Goal: Task Accomplishment & Management: Manage account settings

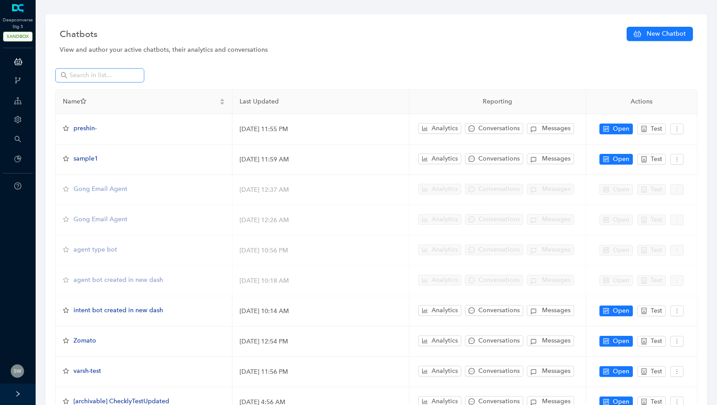
click at [86, 70] on span at bounding box center [99, 75] width 89 height 14
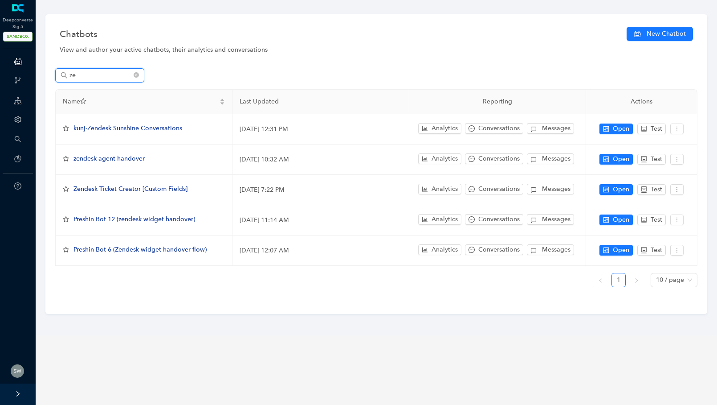
type input "z"
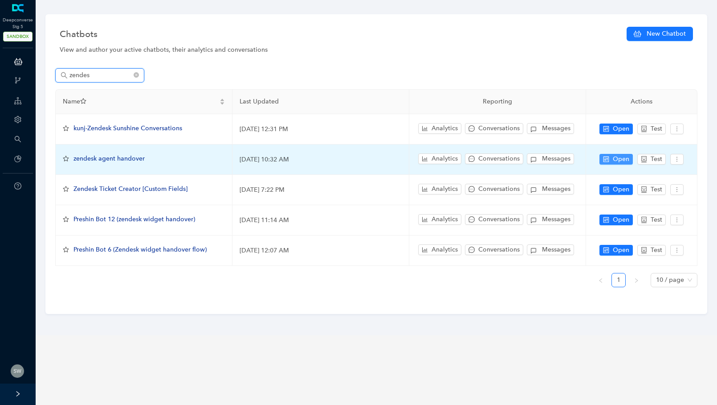
type input "zendes"
click at [606, 160] on icon "control" at bounding box center [607, 159] width 6 height 6
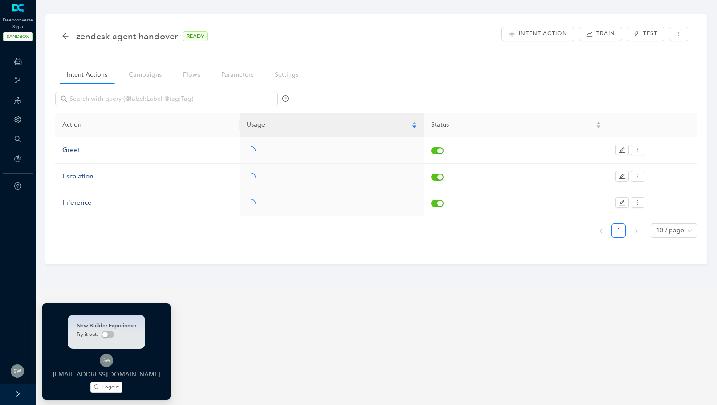
click at [20, 372] on img at bounding box center [17, 370] width 13 height 13
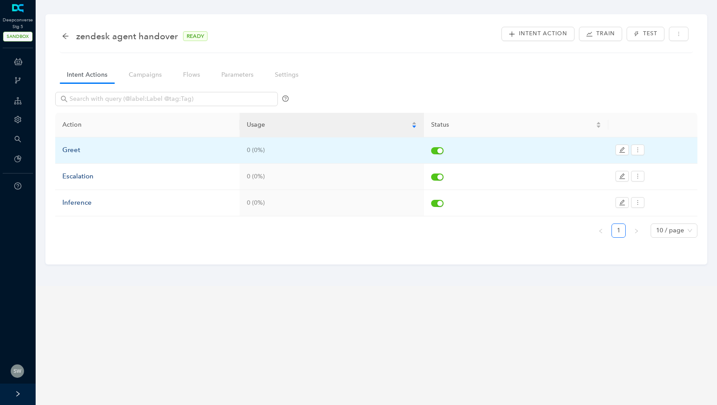
click at [82, 154] on div "Greet" at bounding box center [147, 150] width 170 height 11
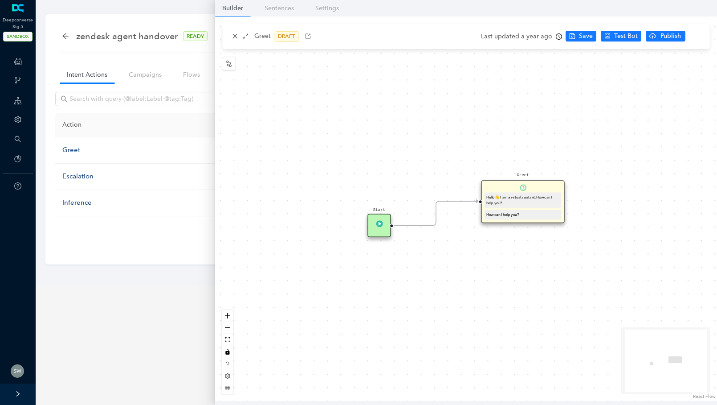
click at [228, 36] on div "Greet DRAFT" at bounding box center [466, 36] width 488 height 25
click at [232, 35] on icon "close" at bounding box center [235, 36] width 6 height 6
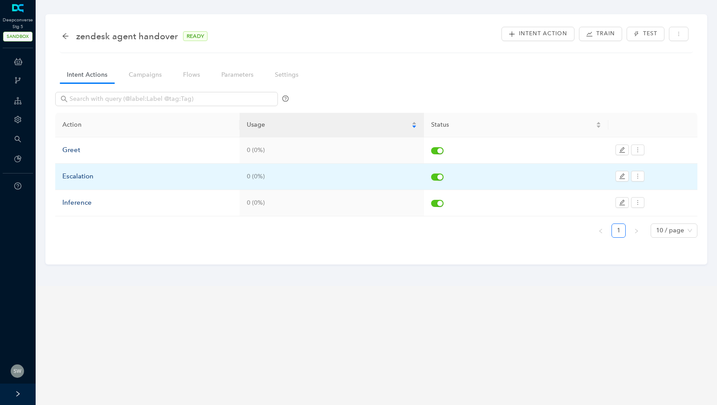
click at [98, 178] on div "Escalation" at bounding box center [147, 176] width 170 height 11
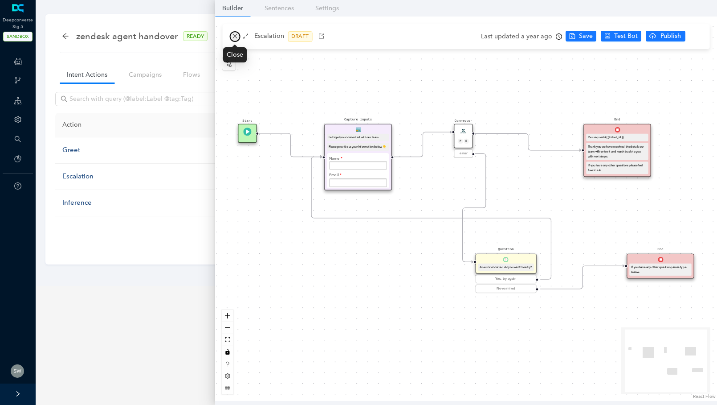
click at [234, 33] on icon "close" at bounding box center [235, 36] width 6 height 6
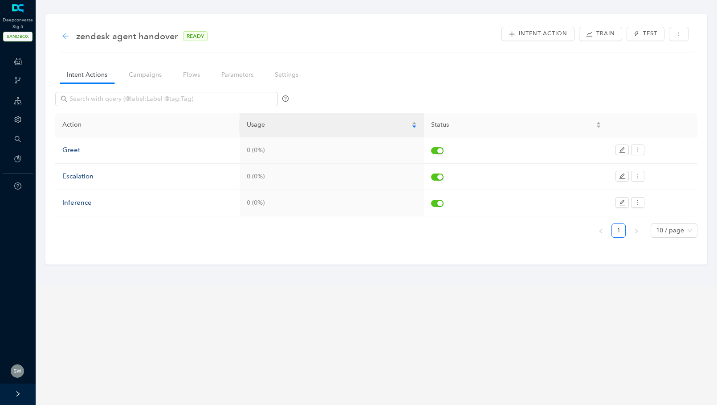
click at [64, 37] on icon "arrow-left" at bounding box center [65, 36] width 6 height 6
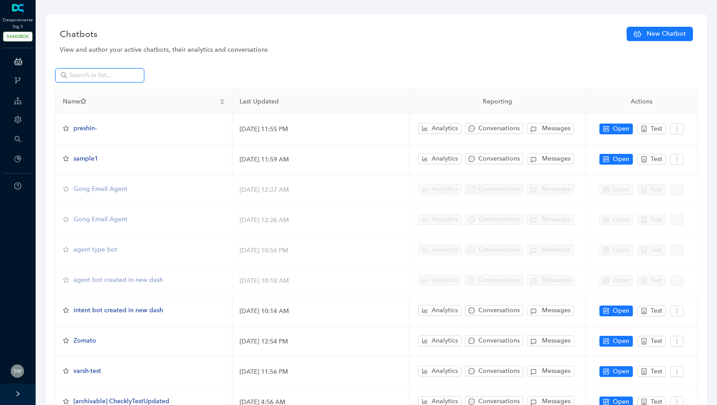
click at [97, 72] on input "text" at bounding box center [101, 75] width 62 height 10
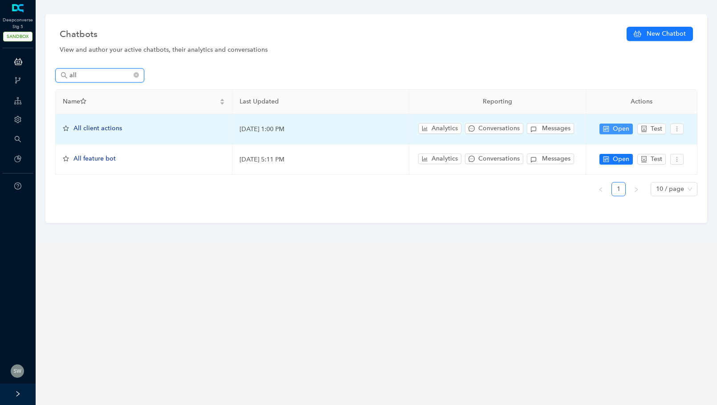
type input "all"
click at [626, 126] on span "Open" at bounding box center [621, 129] width 16 height 10
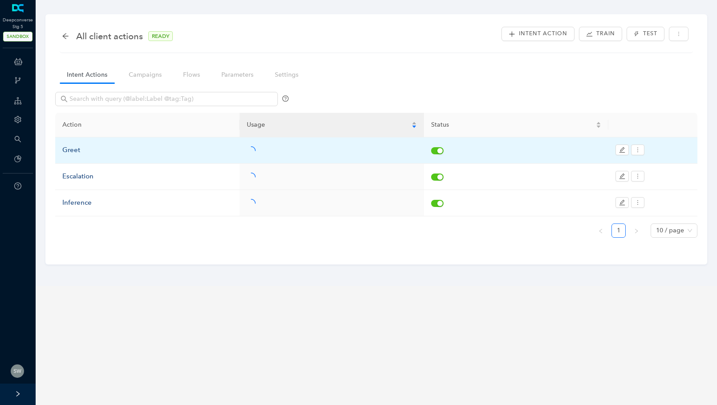
click at [90, 146] on div "Greet" at bounding box center [147, 150] width 170 height 11
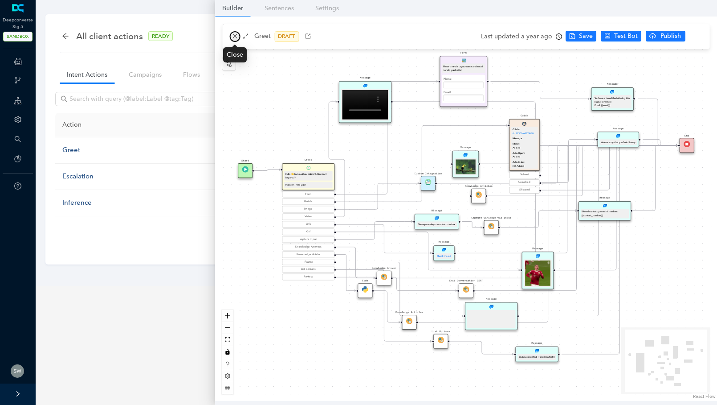
click at [230, 37] on button "button" at bounding box center [234, 36] width 11 height 11
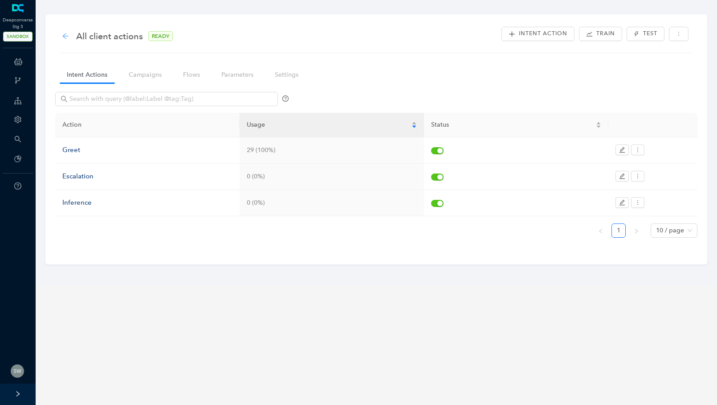
click at [64, 33] on icon "arrow-left" at bounding box center [65, 36] width 7 height 7
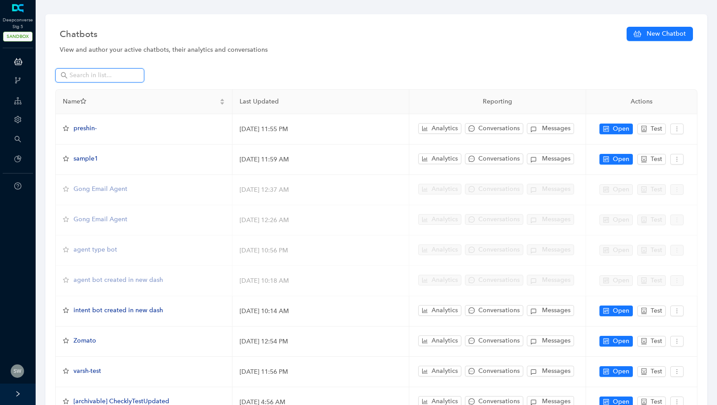
click at [88, 74] on input "text" at bounding box center [101, 75] width 62 height 10
click at [86, 76] on input "text" at bounding box center [101, 75] width 62 height 10
click at [84, 70] on span at bounding box center [99, 75] width 89 height 14
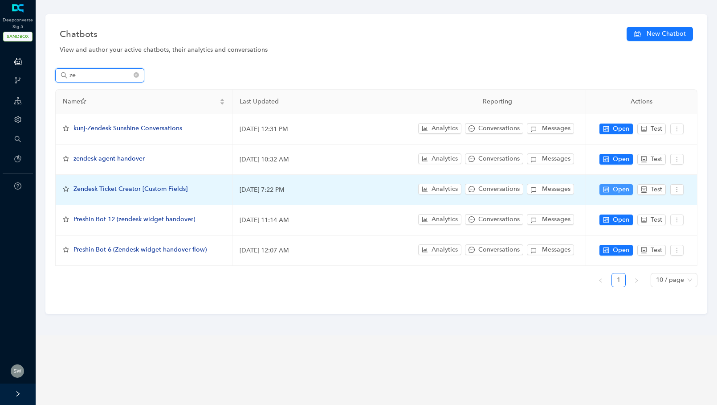
type input "ze"
click at [615, 187] on span "Open" at bounding box center [621, 189] width 16 height 10
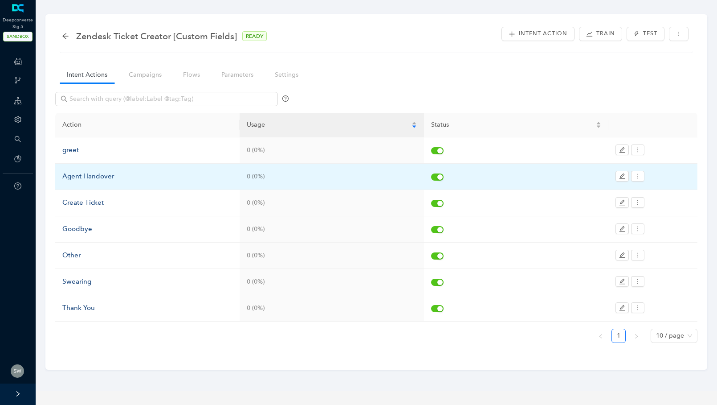
click at [83, 176] on div "Agent Handover" at bounding box center [147, 176] width 170 height 11
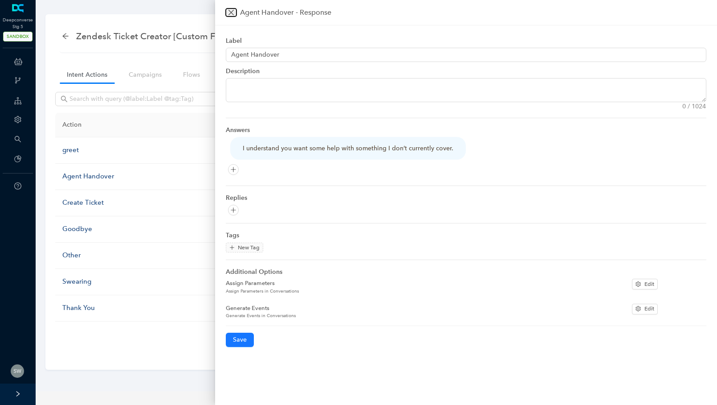
click at [231, 11] on icon "close" at bounding box center [231, 12] width 7 height 7
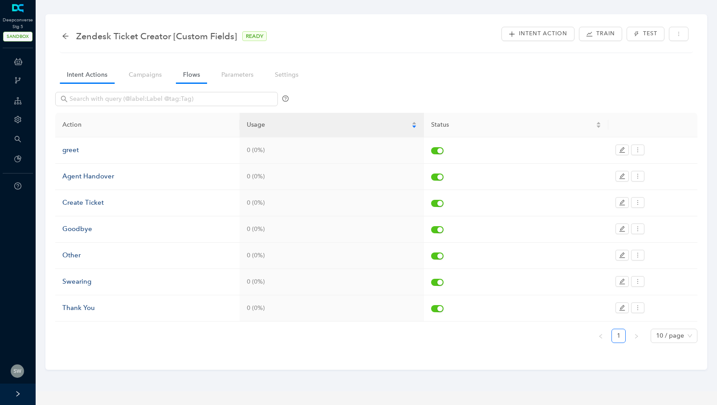
click at [188, 77] on link "Flows" at bounding box center [191, 74] width 31 height 16
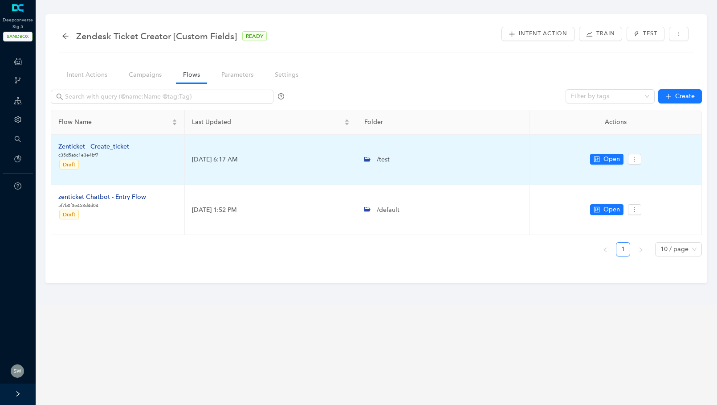
click at [113, 151] on div "Zenticket - Create_ticket" at bounding box center [93, 147] width 71 height 10
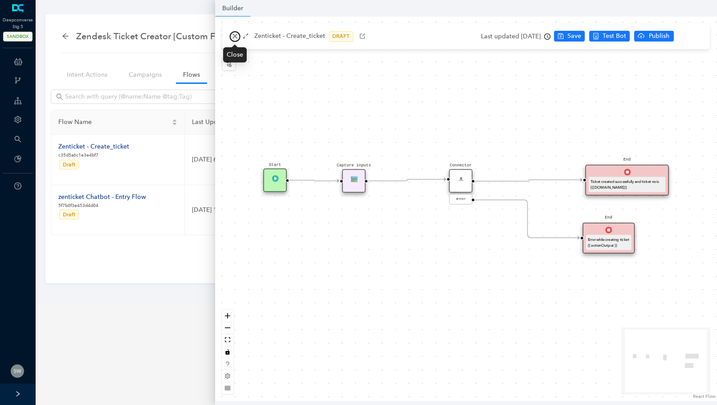
click at [233, 35] on icon "close" at bounding box center [235, 36] width 6 height 6
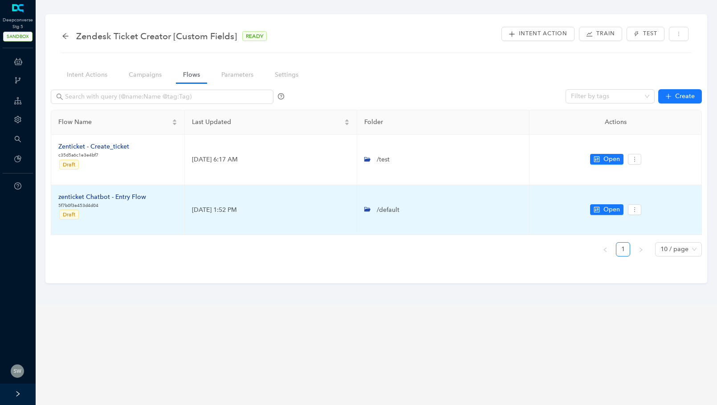
click at [116, 196] on div "zenticket Chatbot - Entry Flow" at bounding box center [102, 197] width 88 height 10
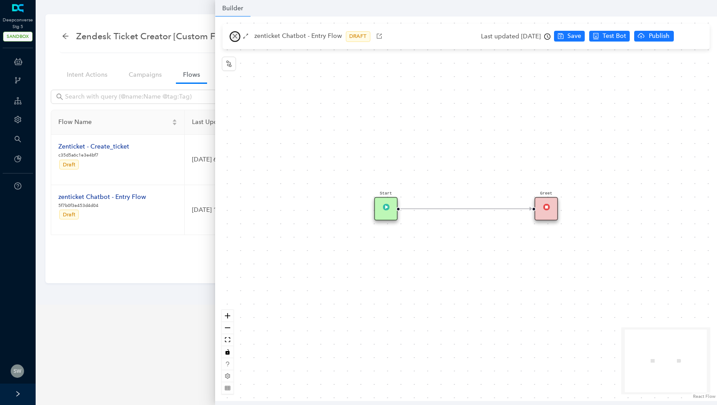
click at [233, 35] on icon "close" at bounding box center [235, 36] width 5 height 5
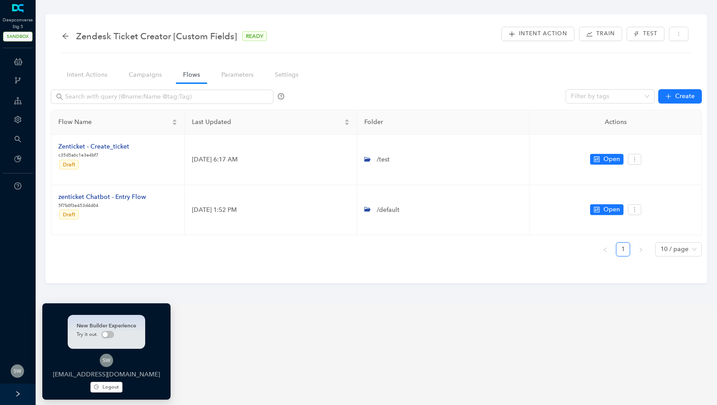
click at [76, 383] on div "New Builder Experience Try it out. swati+stg5@deepconverse.com Logout" at bounding box center [106, 351] width 128 height 96
click at [93, 383] on button "Logout" at bounding box center [106, 386] width 32 height 11
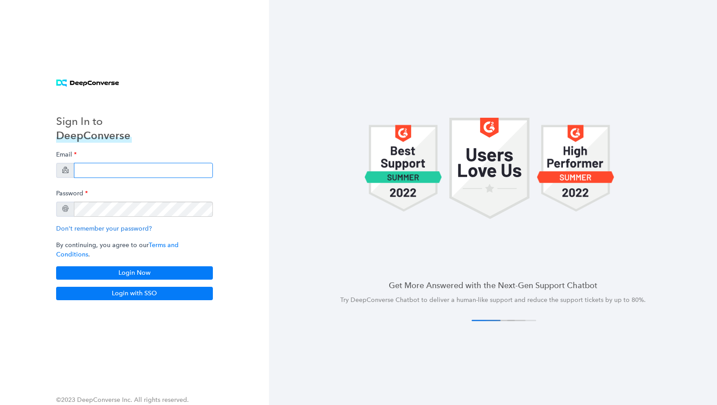
click at [115, 169] on input "email" at bounding box center [143, 170] width 139 height 15
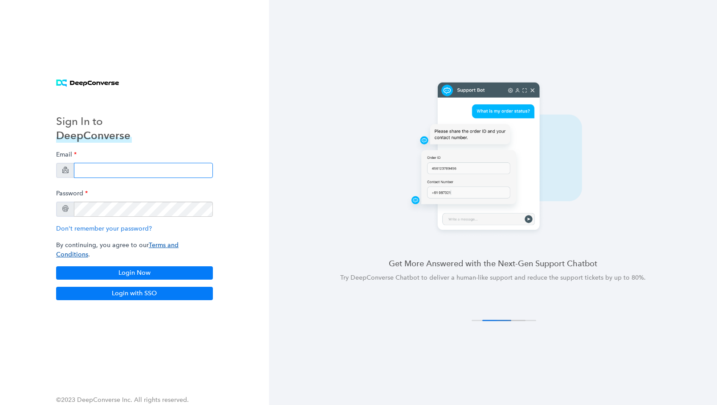
type input "anish+arlo@deepconverse.com"
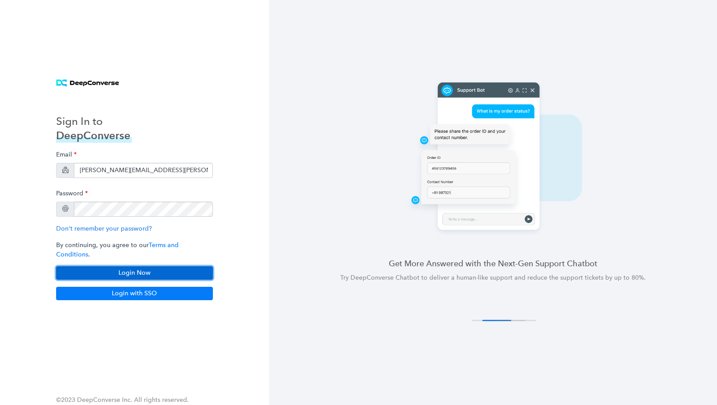
click at [149, 270] on button "Login Now" at bounding box center [134, 272] width 157 height 13
